Goal: Communication & Community: Ask a question

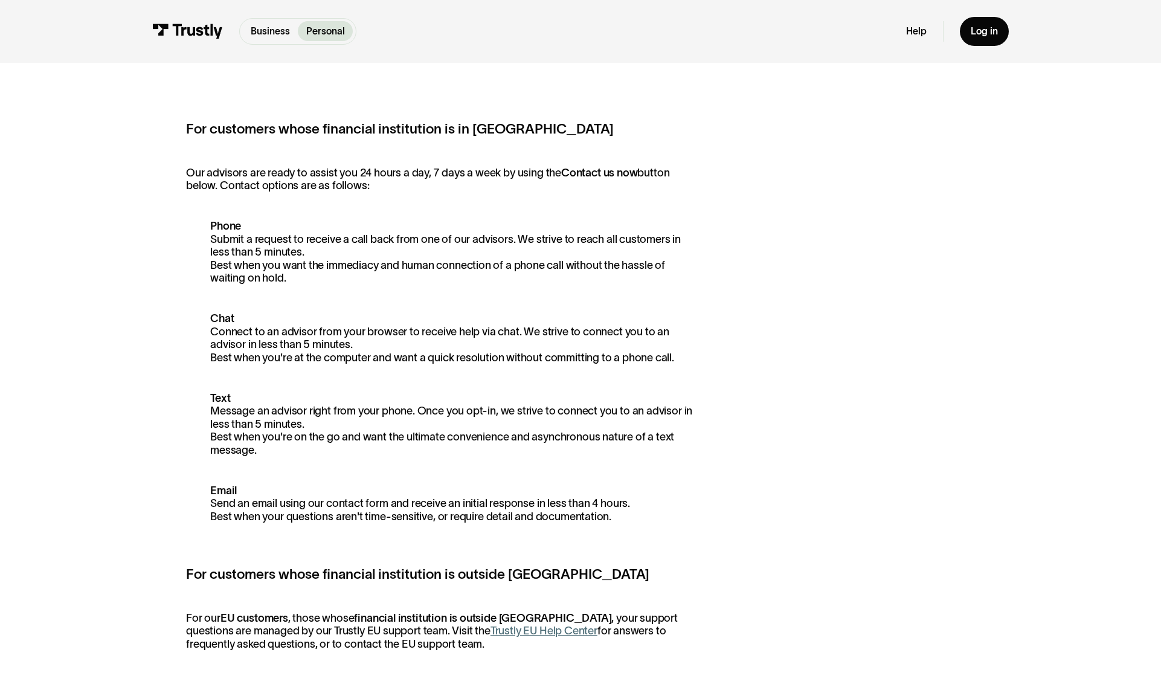
scroll to position [191, 0]
click at [324, 254] on p "Phone Submit a request to receive a call back from one of our advisors. We stri…" at bounding box center [439, 252] width 507 height 65
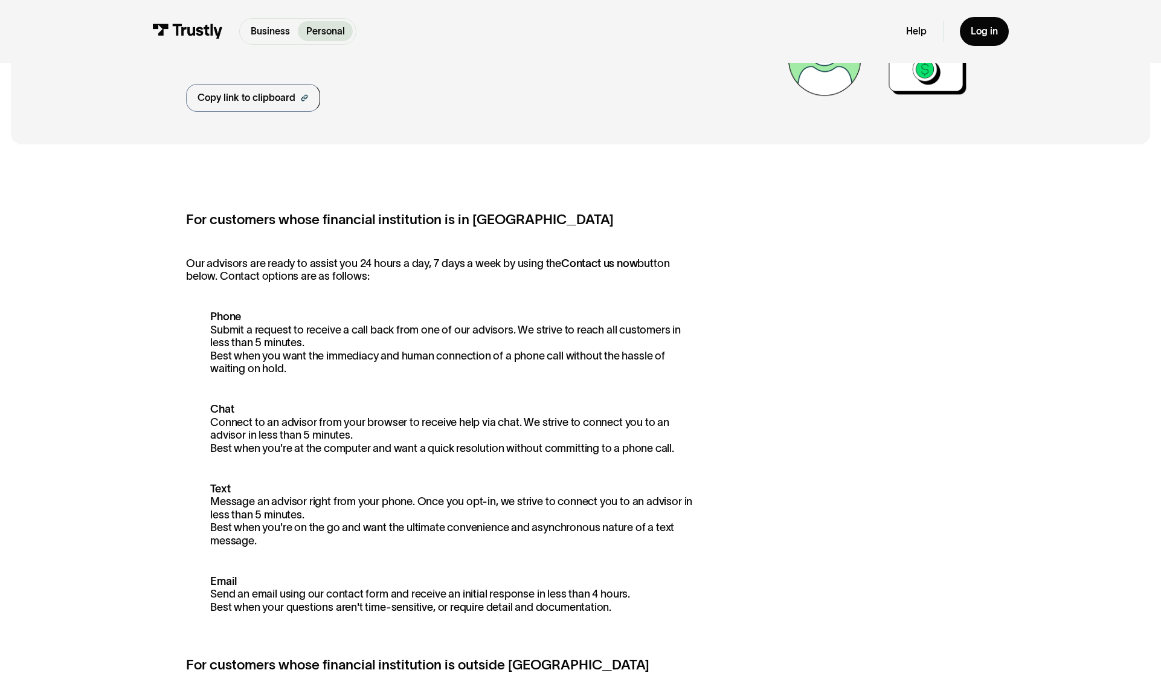
scroll to position [33, 0]
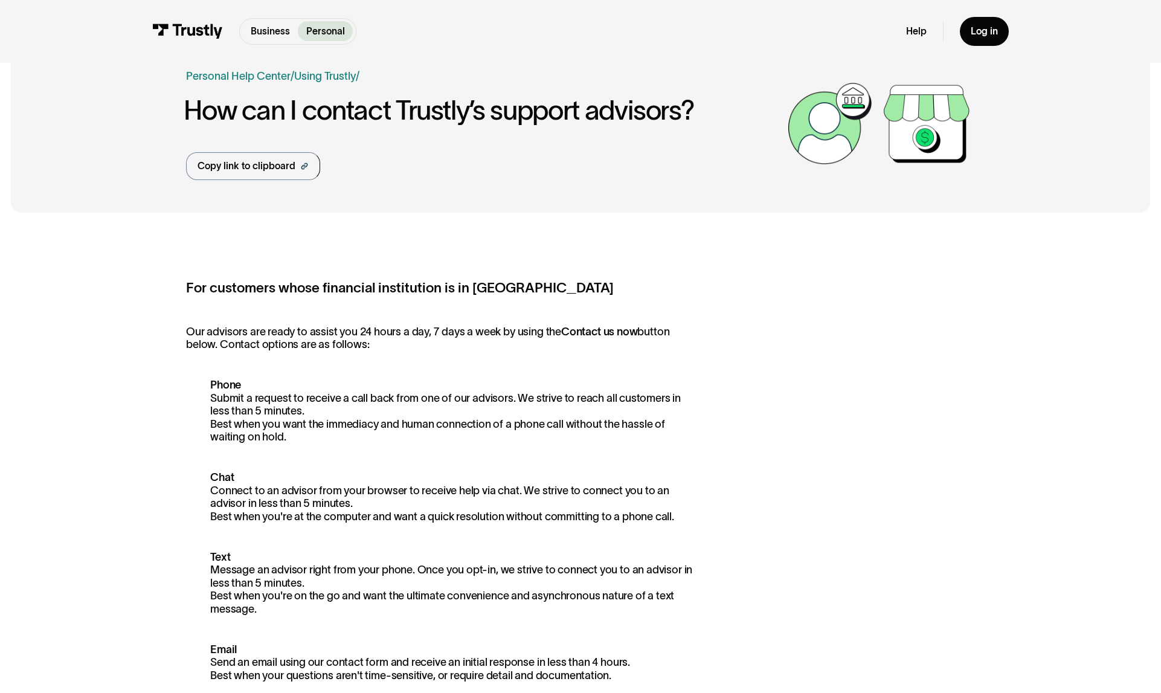
click at [355, 347] on p "Our advisors are ready to assist you 24 hours a day, 7 days a week by using the…" at bounding box center [439, 339] width 507 height 26
click at [355, 348] on p "Our advisors are ready to assist you 24 hours a day, 7 days a week by using the…" at bounding box center [439, 339] width 507 height 26
click at [352, 487] on p "Chat Connect to an advisor from your browser to receive help via chat. We striv…" at bounding box center [439, 497] width 507 height 52
click at [175, 26] on img at bounding box center [187, 31] width 71 height 15
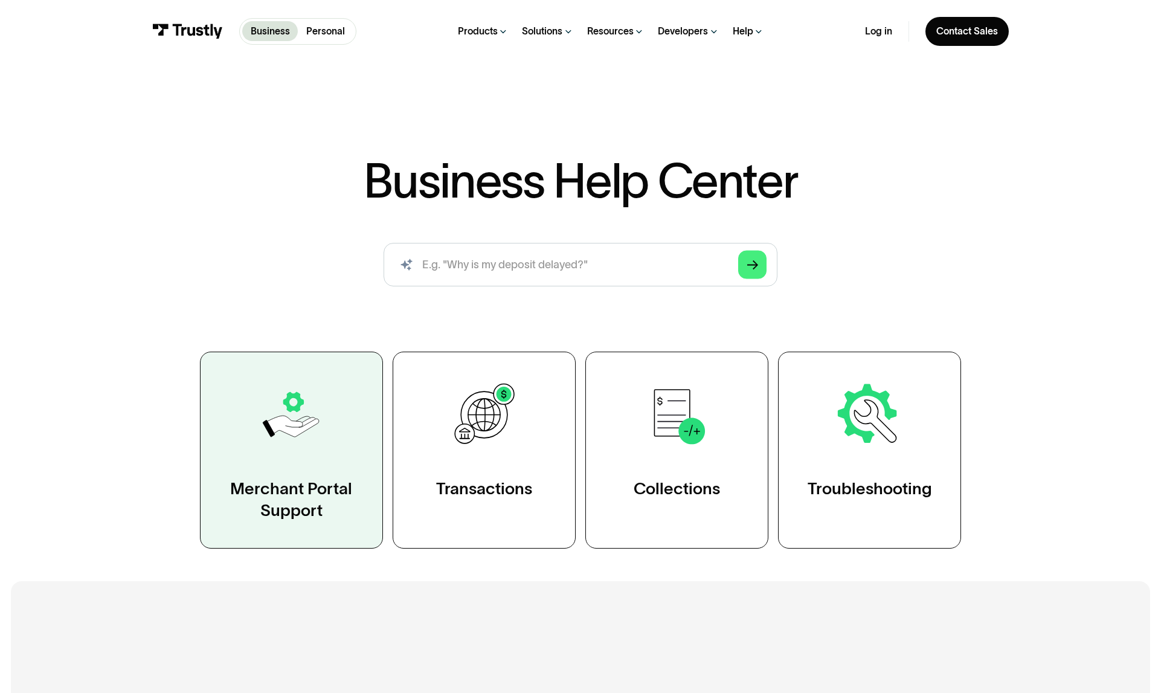
click at [300, 423] on img at bounding box center [291, 414] width 71 height 71
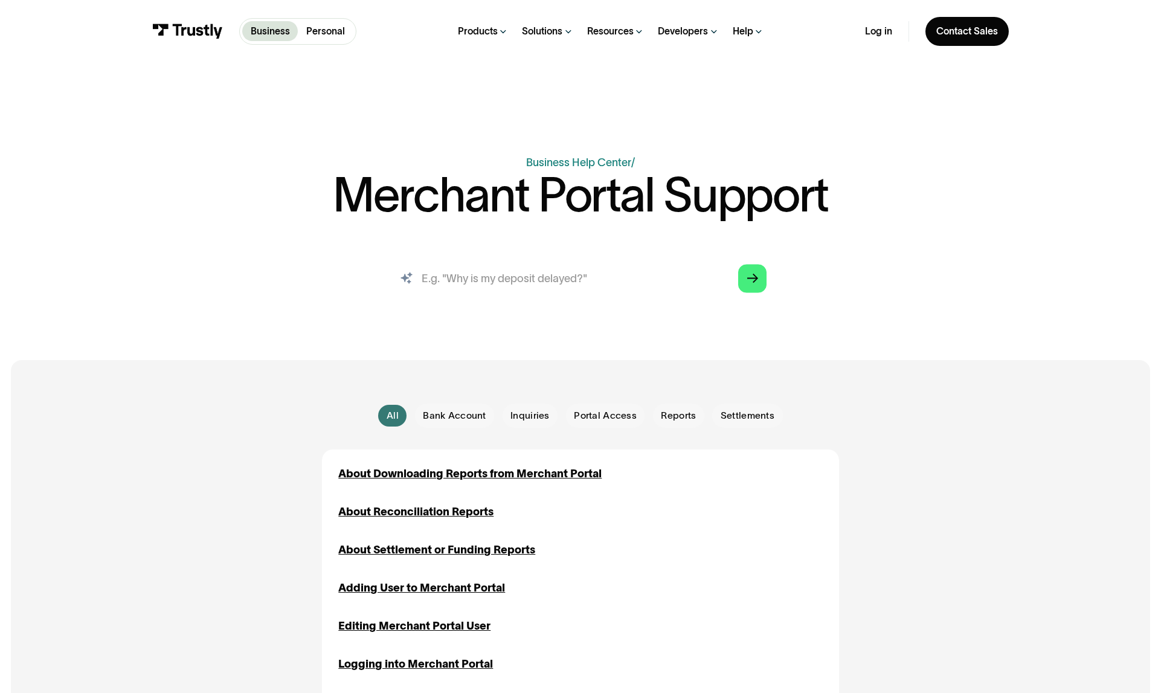
click at [483, 283] on input "search" at bounding box center [581, 278] width 394 height 43
type input "who is my rep?"
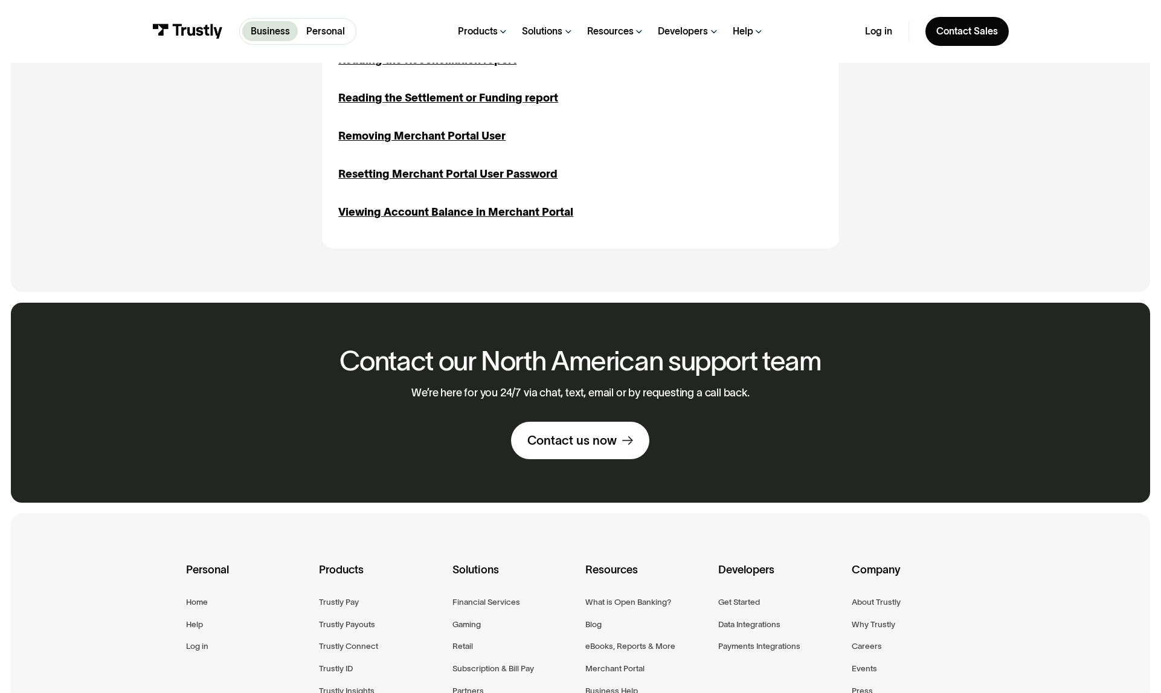
scroll to position [682, 0]
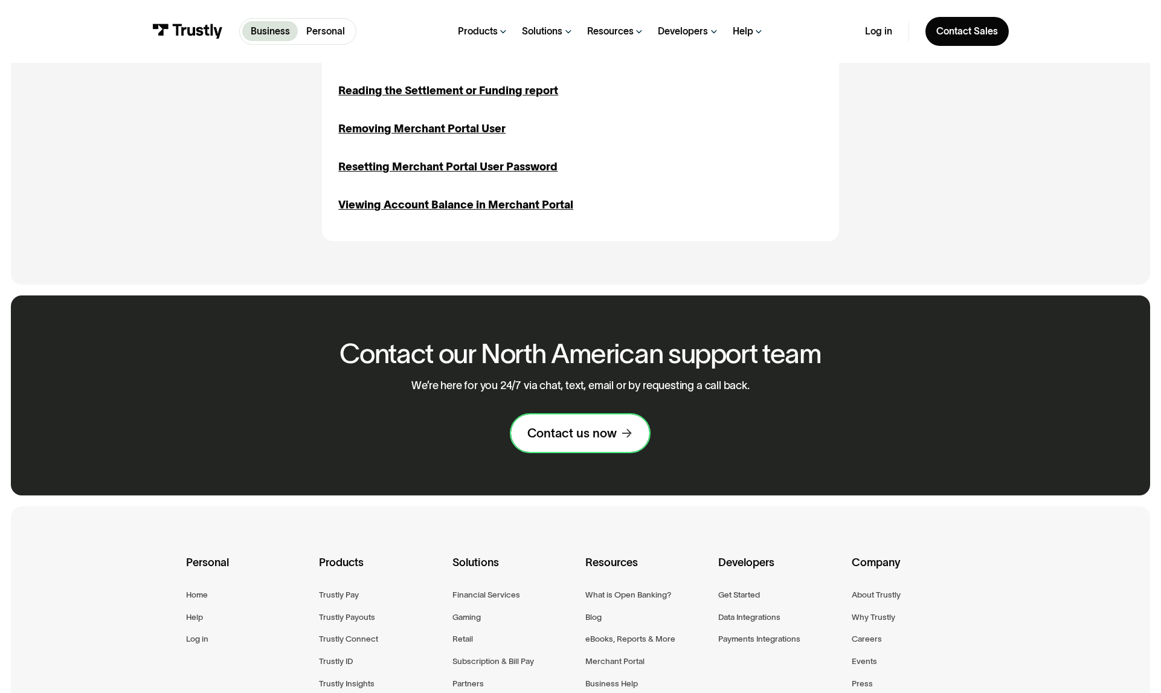
click at [565, 434] on div "Contact us now" at bounding box center [571, 433] width 89 height 16
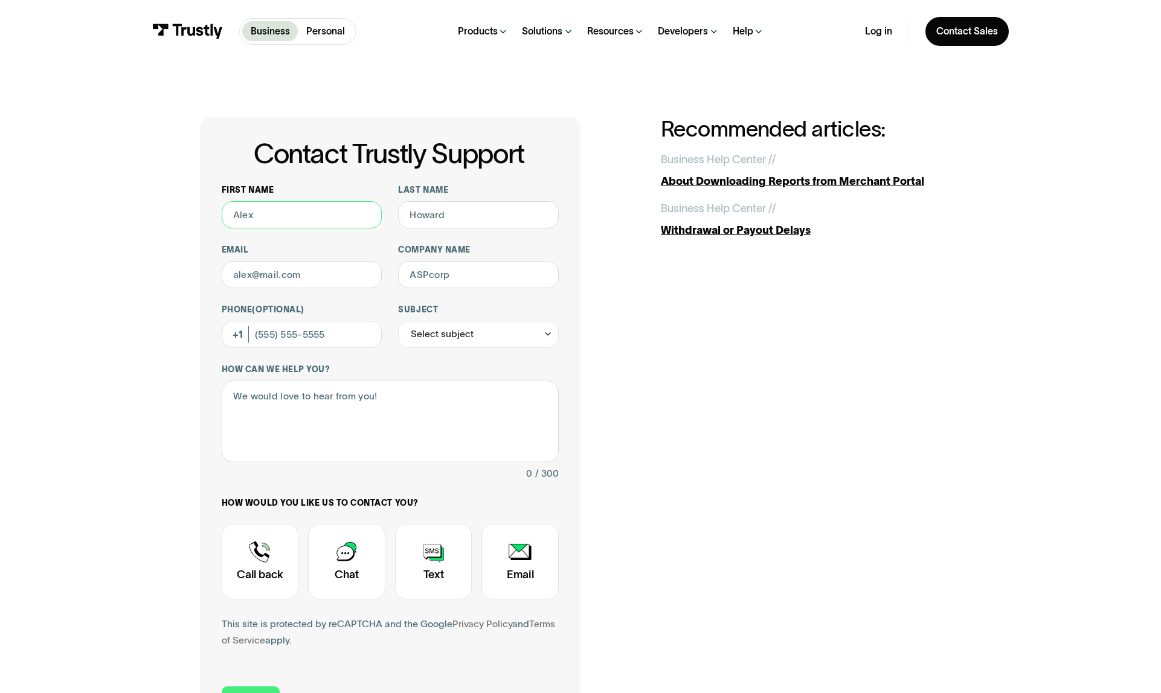
click at [284, 214] on input "First name" at bounding box center [302, 214] width 161 height 27
type input "[PERSON_NAME]"
click at [457, 212] on input "Last name" at bounding box center [478, 214] width 161 height 27
type input "[PERSON_NAME]"
click at [321, 281] on input "Email" at bounding box center [302, 274] width 161 height 27
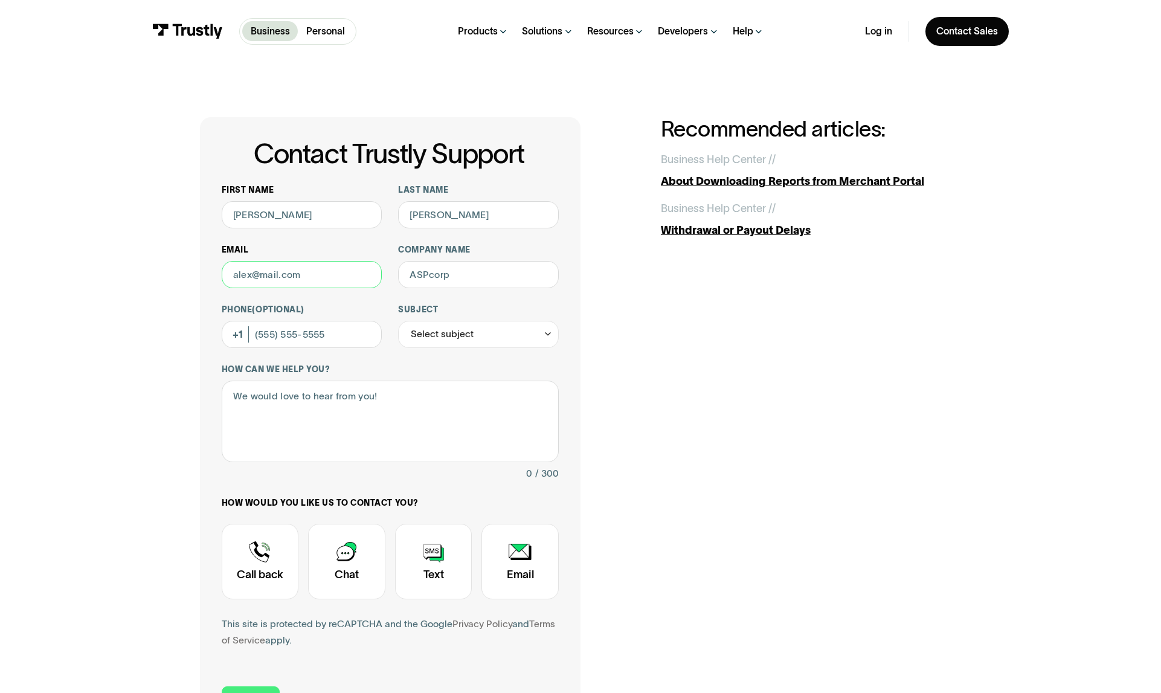
type input "[PERSON_NAME][EMAIL_ADDRESS][PERSON_NAME][DOMAIN_NAME]"
click at [461, 278] on input "Company name" at bounding box center [478, 274] width 161 height 27
type input "Betr Holdings"
click at [478, 335] on div "Select subject" at bounding box center [478, 334] width 161 height 27
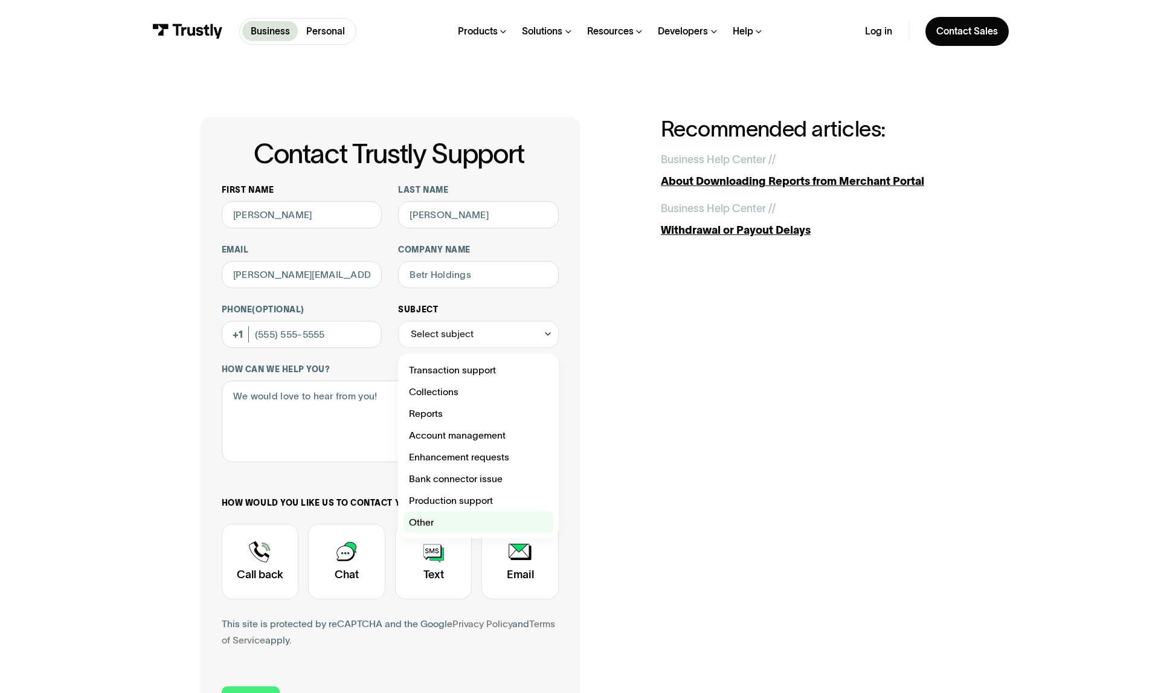
click at [445, 516] on div "Contact Trustly Support" at bounding box center [479, 522] width 150 height 22
type input "*****"
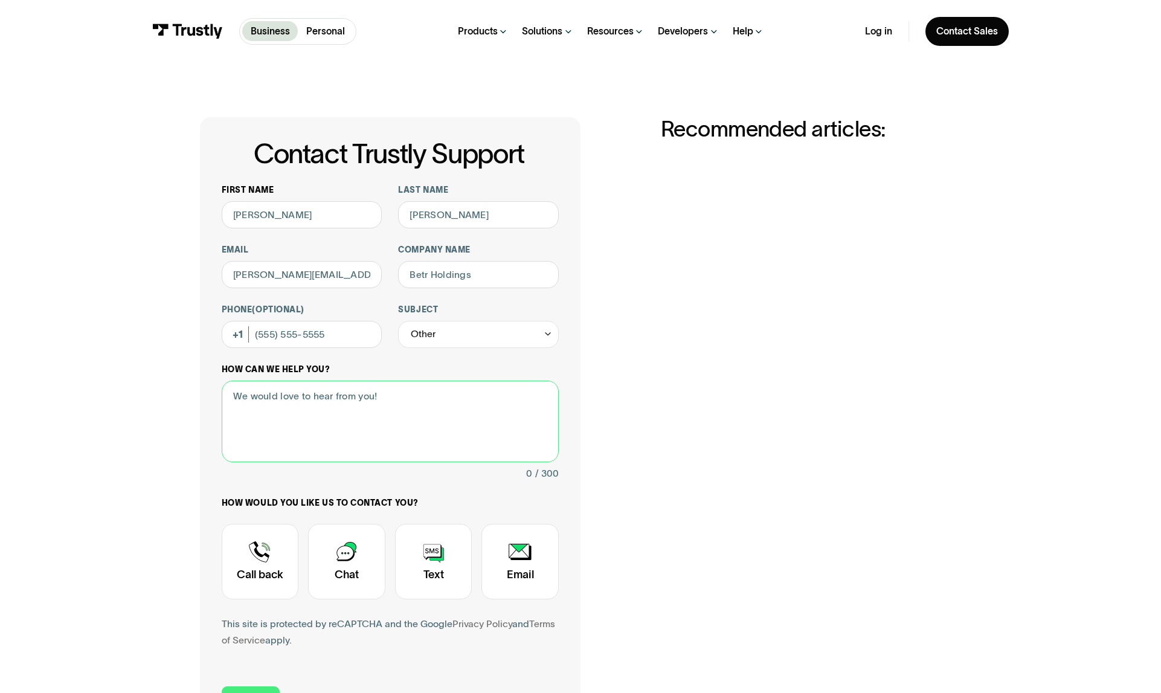
click at [404, 396] on textarea "How can we help you?" at bounding box center [390, 422] width 337 height 82
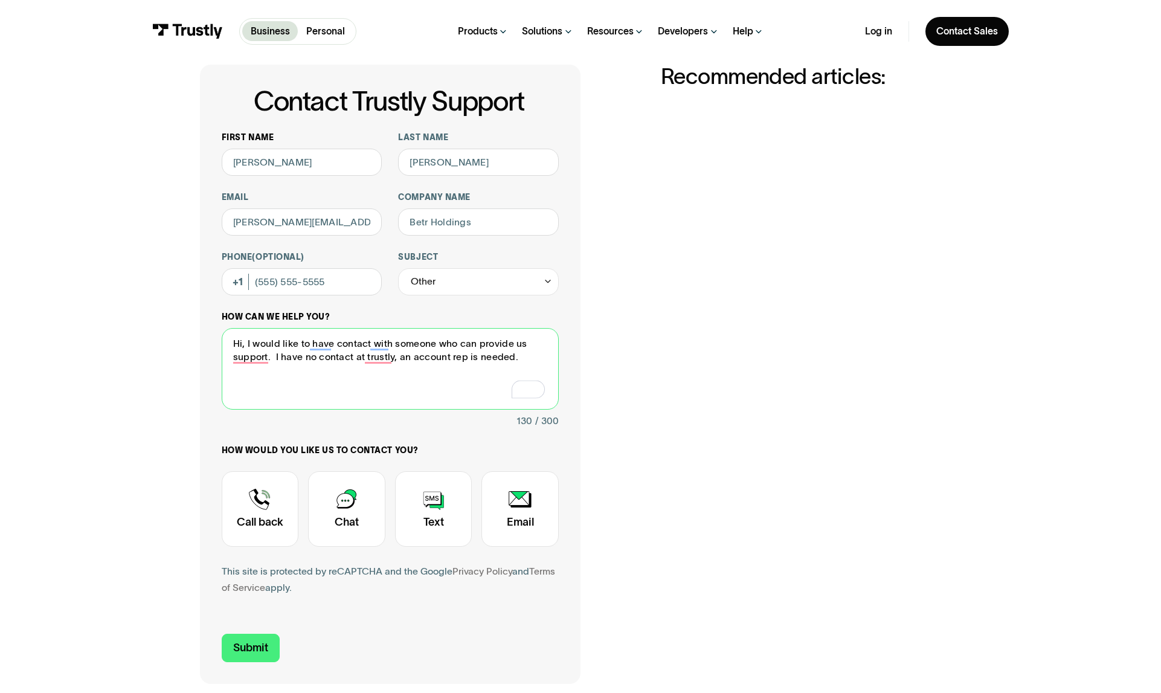
scroll to position [55, 0]
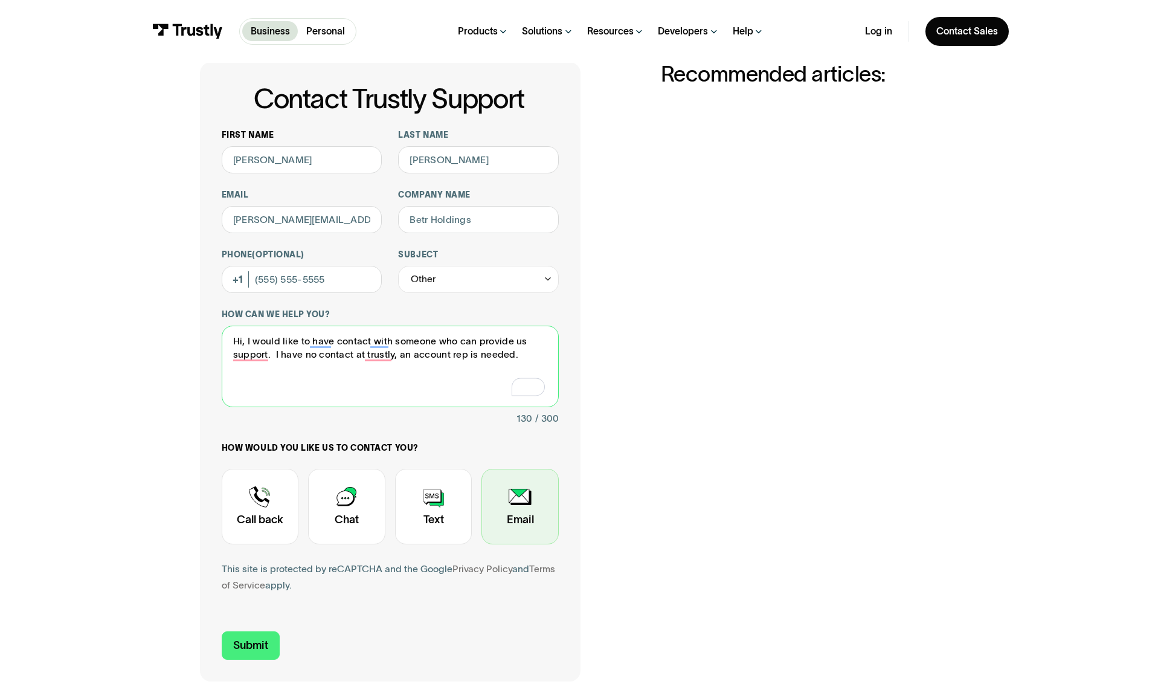
type textarea "Hi, I would like to have contact with someone who can provide us support. I hav…"
click at [529, 509] on div "Contact Trustly Support" at bounding box center [519, 507] width 77 height 76
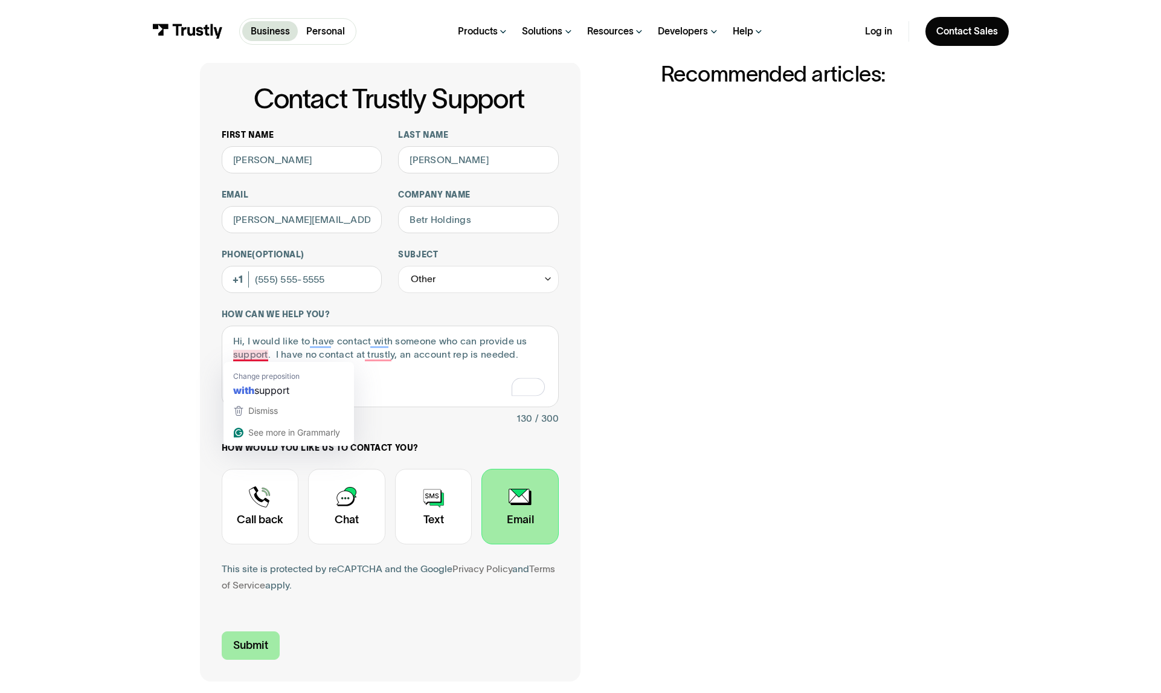
click at [241, 645] on input "Submit" at bounding box center [251, 645] width 58 height 28
